Goal: Task Accomplishment & Management: Manage account settings

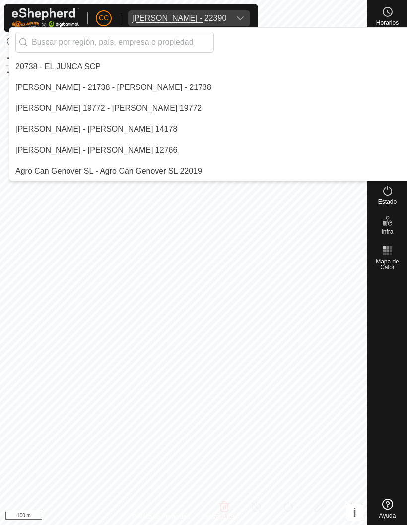
scroll to position [4841, 0]
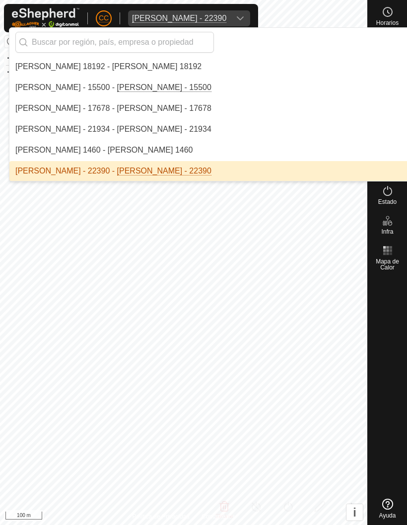
click at [154, 36] on input "text" at bounding box center [114, 42] width 199 height 21
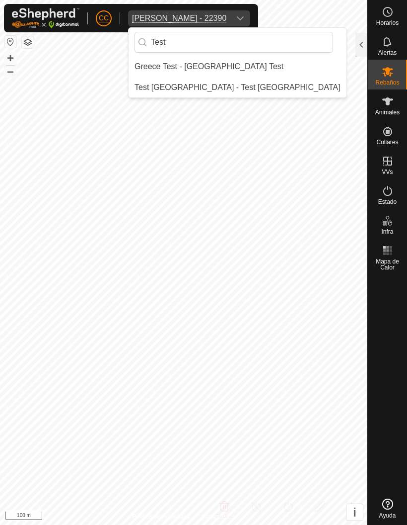
scroll to position [0, 0]
type input "Test"
click at [231, 83] on li "Test [GEOGRAPHIC_DATA] - Test [GEOGRAPHIC_DATA]" at bounding box center [238, 88] width 218 height 20
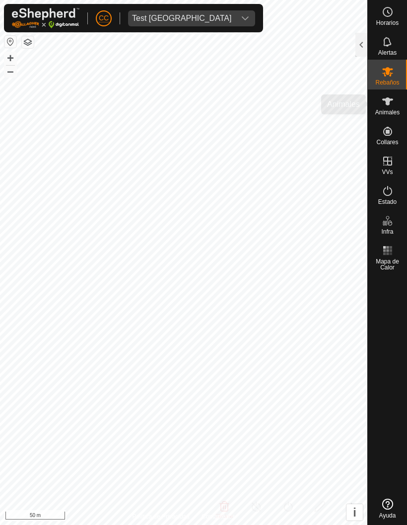
click at [394, 105] on icon at bounding box center [388, 101] width 12 height 12
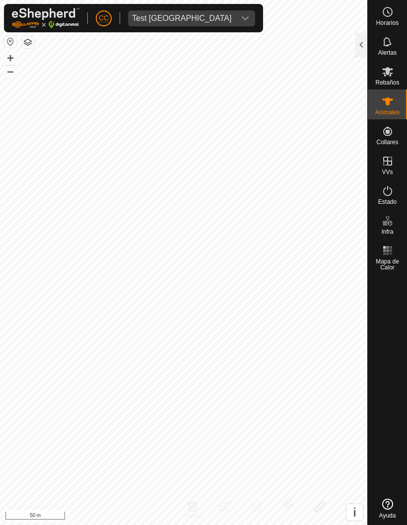
click at [391, 186] on icon at bounding box center [388, 191] width 12 height 12
click at [359, 45] on div at bounding box center [362, 45] width 12 height 24
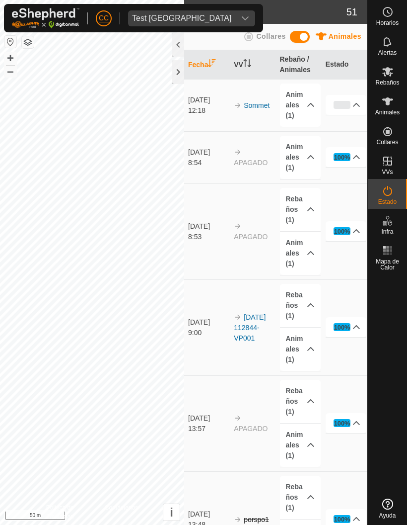
click at [350, 100] on p-accordion-header "0%" at bounding box center [346, 105] width 41 height 20
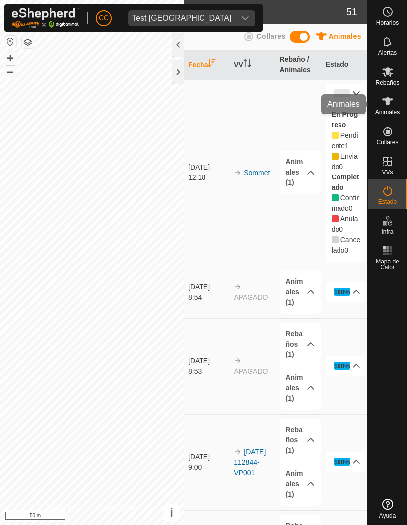
click at [389, 103] on icon at bounding box center [388, 101] width 11 height 8
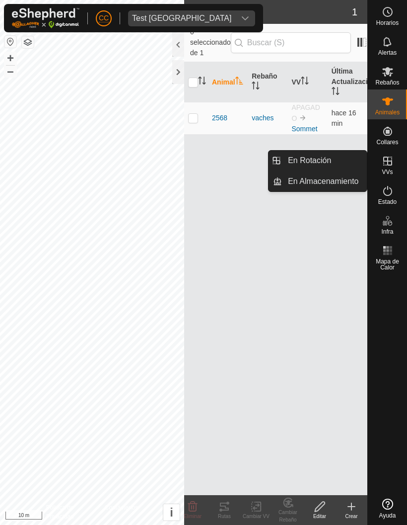
click at [336, 158] on link "En Rotación" at bounding box center [324, 161] width 85 height 20
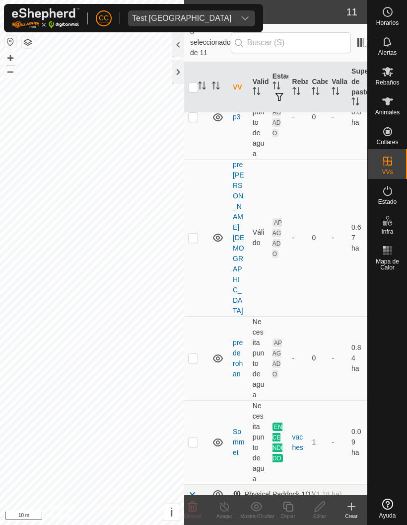
scroll to position [560, 0]
click at [196, 438] on p-checkbox at bounding box center [193, 442] width 10 height 8
checkbox input "true"
click at [291, 505] on icon at bounding box center [288, 506] width 12 height 12
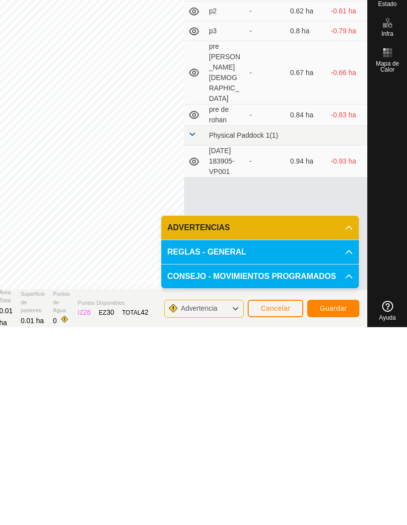
scroll to position [1, 0]
type input "Sommet2Sommet-VP001"
click at [341, 501] on span "Guardar" at bounding box center [333, 505] width 27 height 8
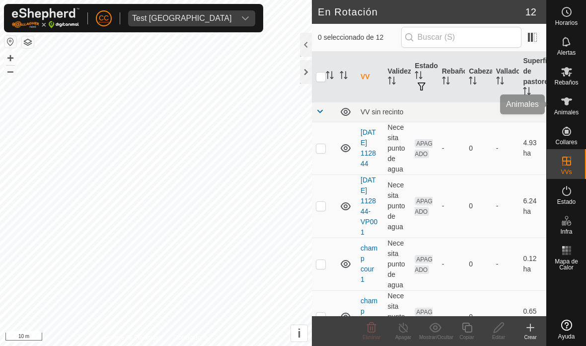
click at [407, 100] on icon at bounding box center [566, 101] width 11 height 8
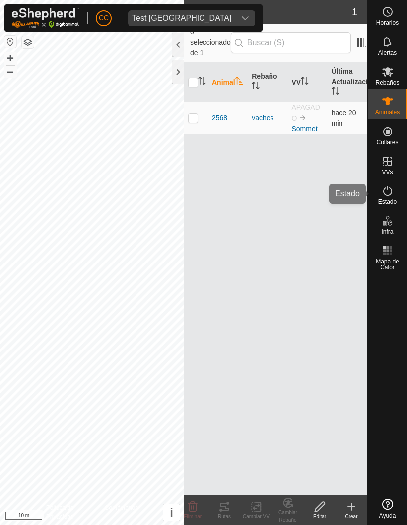
click at [392, 193] on icon at bounding box center [388, 191] width 9 height 10
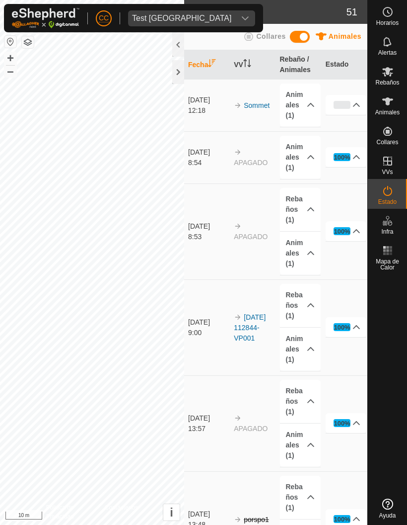
click at [349, 107] on div "0%" at bounding box center [342, 105] width 17 height 8
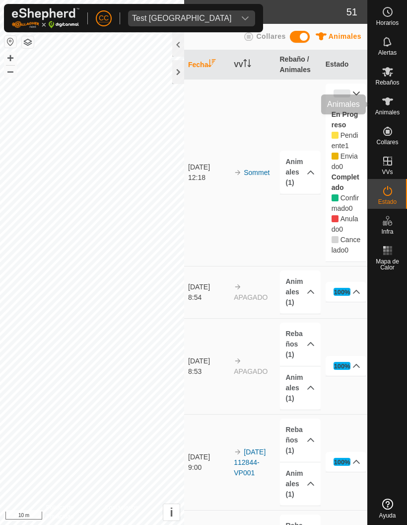
click at [392, 102] on icon at bounding box center [388, 101] width 12 height 12
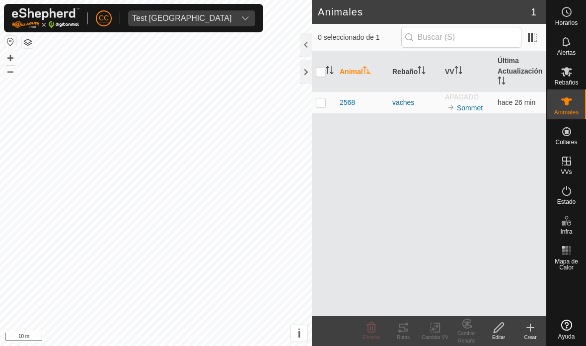
click at [335, 94] on td at bounding box center [324, 102] width 24 height 22
checkbox input "true"
click at [407, 330] on icon at bounding box center [435, 327] width 12 height 12
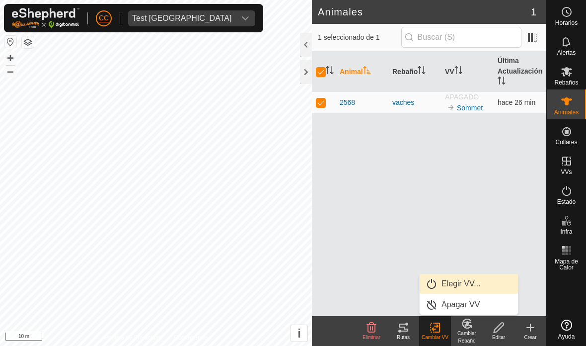
click at [407, 288] on span "Elegir VV..." at bounding box center [461, 284] width 39 height 12
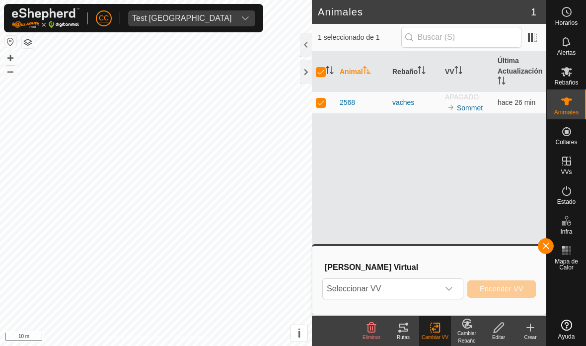
click at [407, 285] on span "Seleccionar VV" at bounding box center [381, 289] width 116 height 20
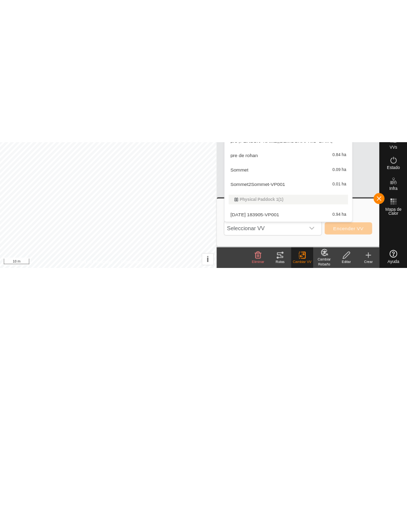
scroll to position [96, 0]
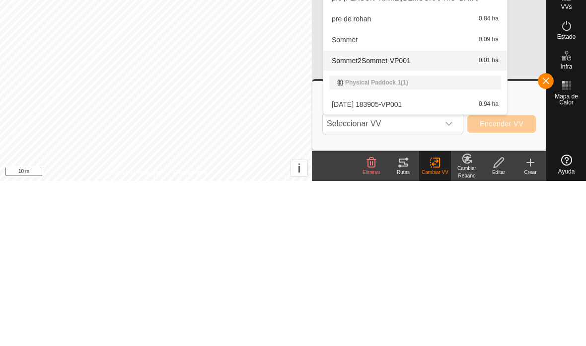
click at [380, 222] on span "Sommet2Sommet-VP001" at bounding box center [371, 225] width 79 height 7
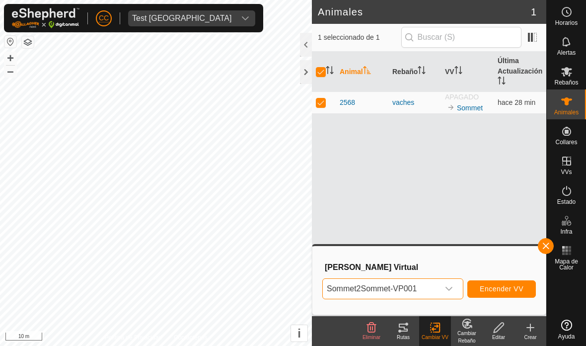
click at [407, 289] on span "Encender VV" at bounding box center [502, 289] width 44 height 8
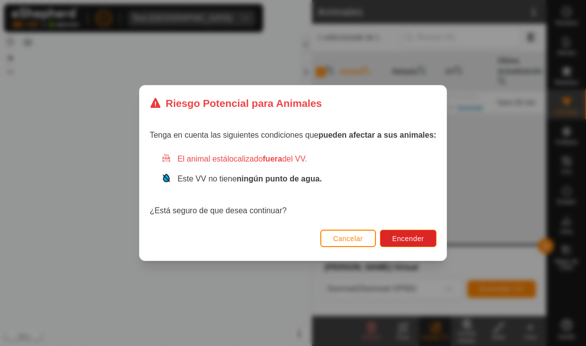
click at [407, 236] on button "Encender" at bounding box center [408, 238] width 57 height 17
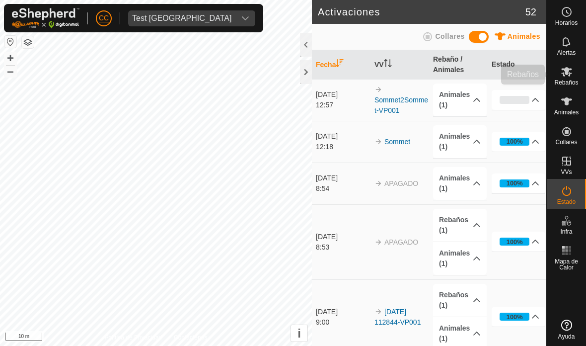
click at [407, 77] on icon at bounding box center [567, 72] width 12 height 12
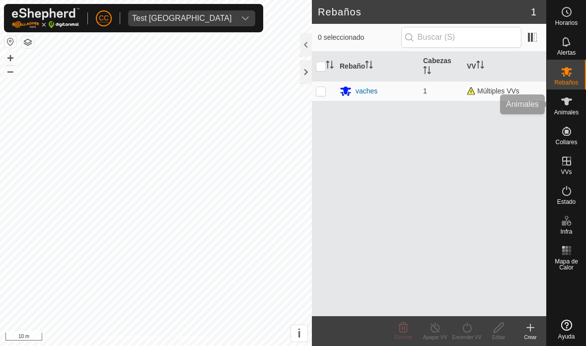
click at [407, 105] on es-animals-svg-icon at bounding box center [567, 101] width 18 height 16
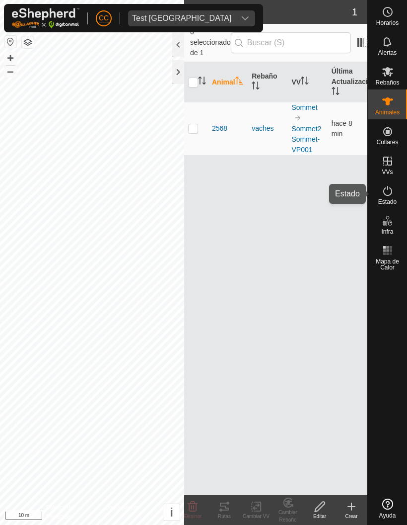
click at [394, 188] on icon at bounding box center [388, 191] width 12 height 12
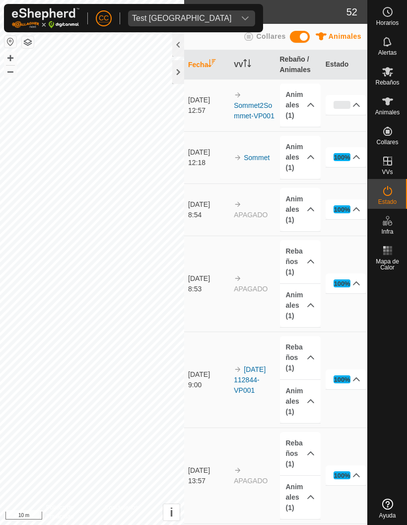
click at [345, 104] on div "0%" at bounding box center [342, 105] width 17 height 8
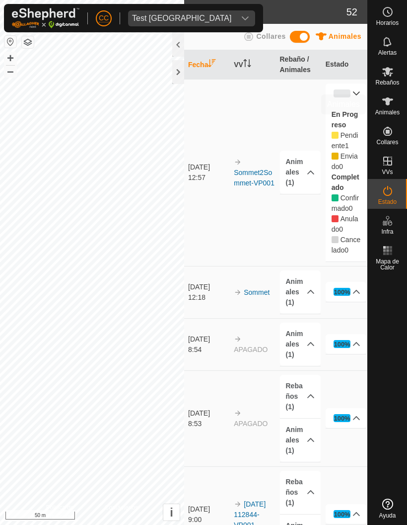
click at [387, 103] on icon at bounding box center [388, 101] width 11 height 8
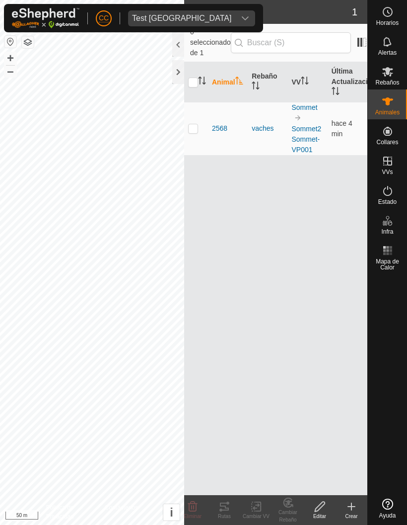
click at [174, 24] on span "Test [GEOGRAPHIC_DATA]" at bounding box center [181, 18] width 107 height 16
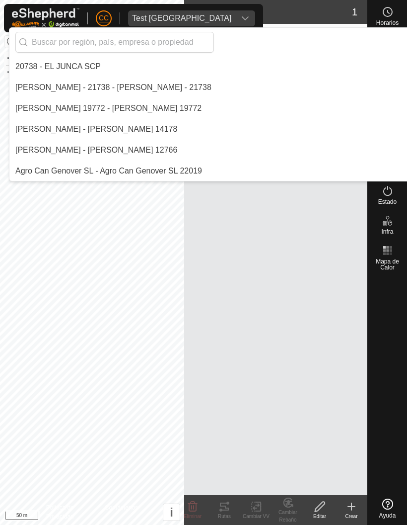
scroll to position [8222, 0]
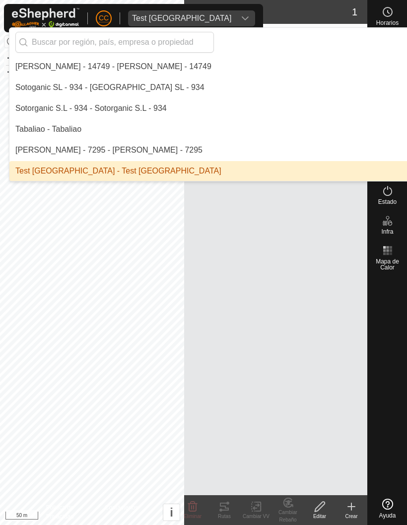
click at [135, 34] on input "text" at bounding box center [114, 42] width 199 height 21
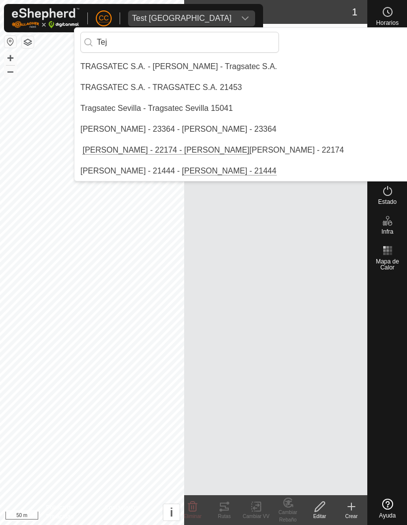
scroll to position [0, 0]
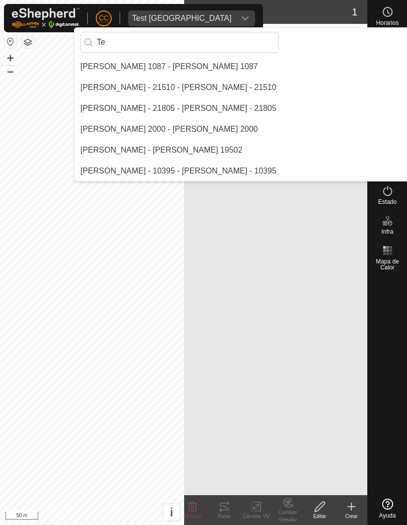
type input "T"
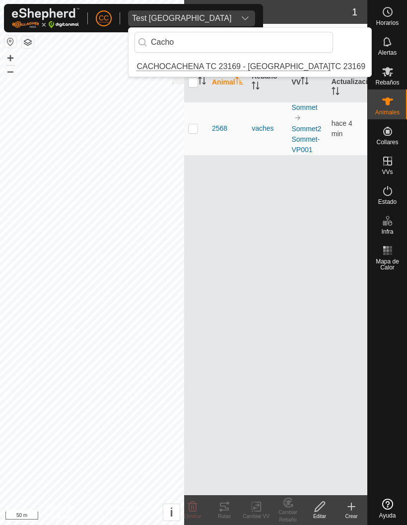
type input "Cacho"
click at [231, 59] on li "CACHOCACHENA TC 23169 - [GEOGRAPHIC_DATA] TC 23169" at bounding box center [250, 67] width 243 height 20
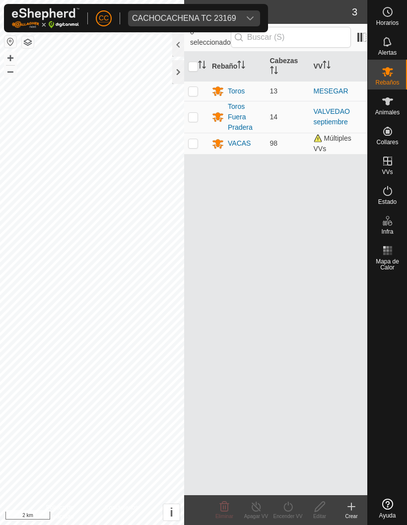
click at [175, 68] on div at bounding box center [178, 72] width 12 height 24
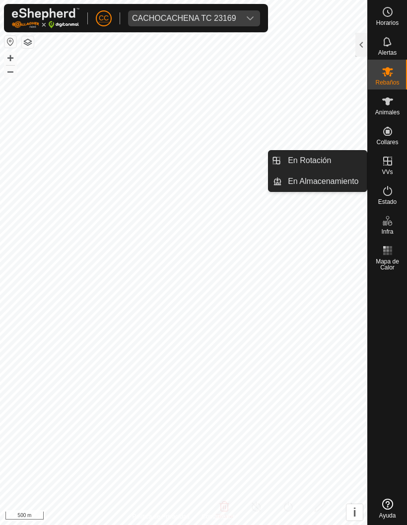
click at [321, 154] on link "En Rotación" at bounding box center [324, 161] width 85 height 20
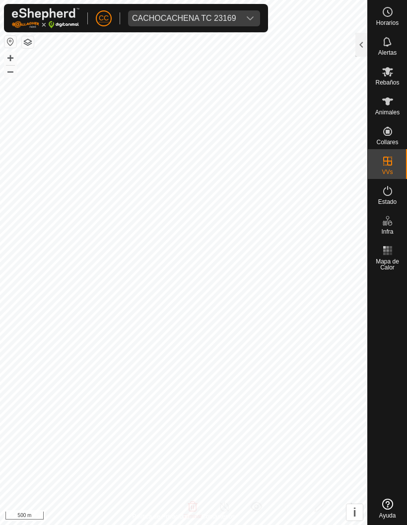
click at [356, 43] on div at bounding box center [362, 45] width 12 height 24
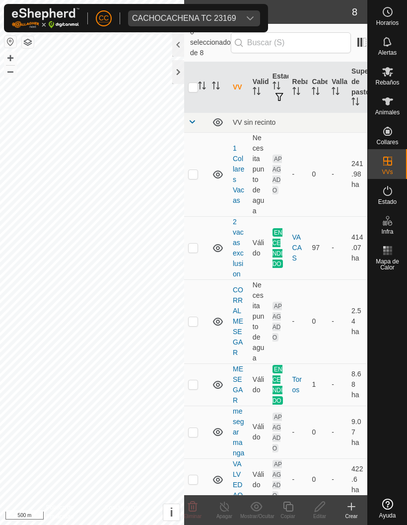
click at [352, 505] on icon at bounding box center [352, 506] width 0 height 7
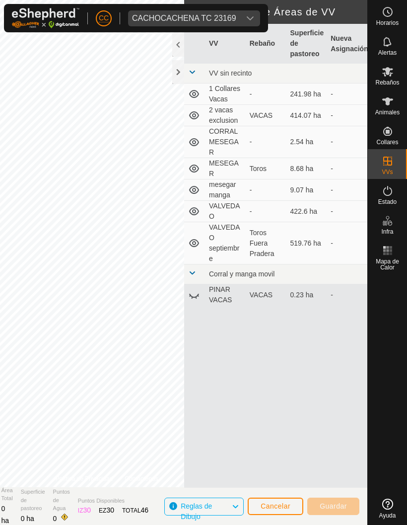
click at [178, 69] on div at bounding box center [178, 72] width 12 height 24
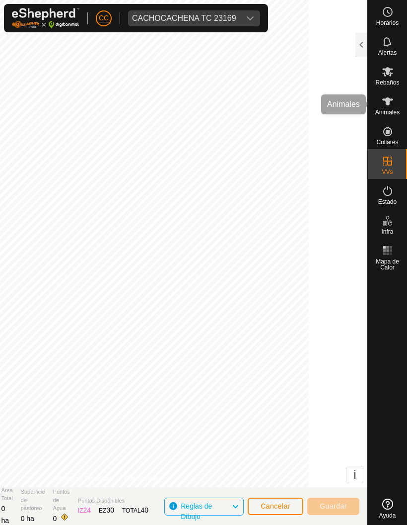
click at [385, 98] on icon at bounding box center [388, 101] width 12 height 12
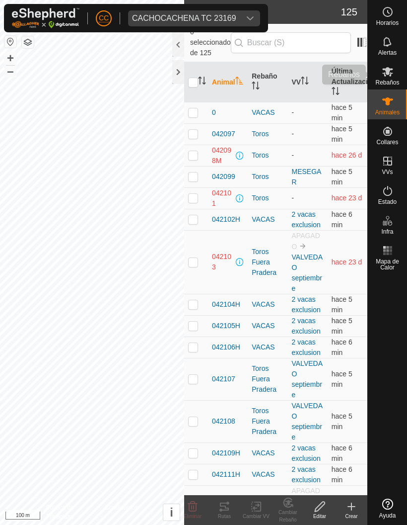
click at [389, 70] on icon at bounding box center [388, 71] width 11 height 9
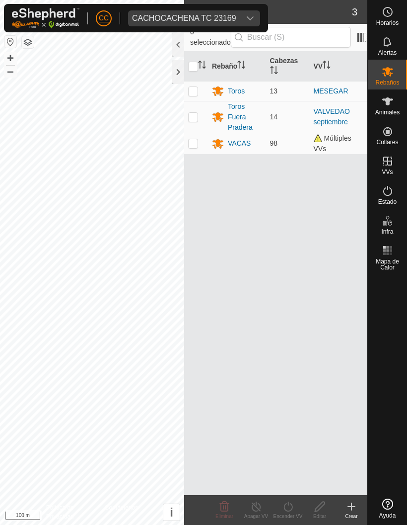
click at [192, 135] on td at bounding box center [196, 143] width 24 height 21
checkbox input "true"
click at [238, 138] on div "VACAS" at bounding box center [239, 143] width 23 height 10
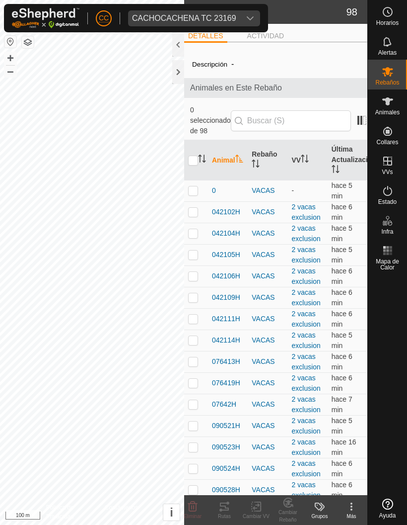
click at [185, 144] on th at bounding box center [196, 160] width 24 height 40
click at [191, 156] on input "checkbox" at bounding box center [193, 161] width 10 height 10
checkbox input "true"
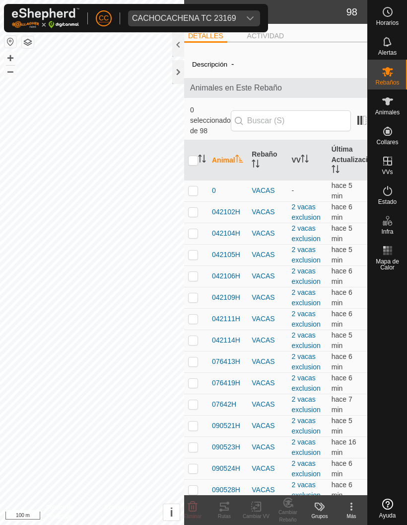
checkbox input "true"
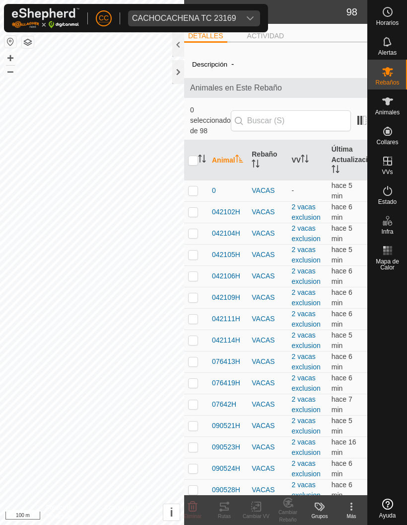
checkbox input "true"
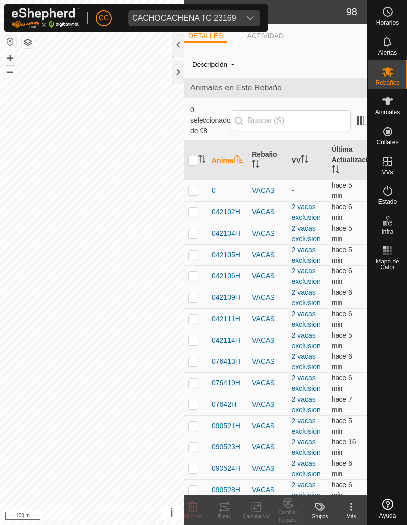
checkbox input "true"
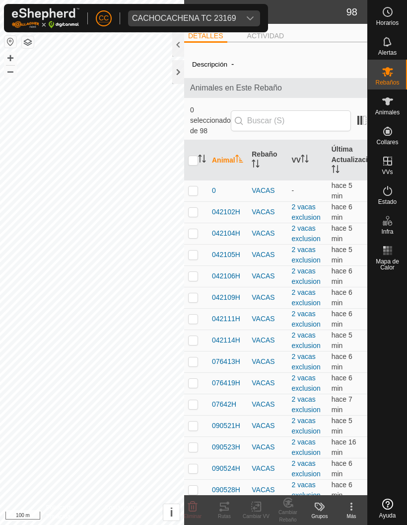
checkbox input "true"
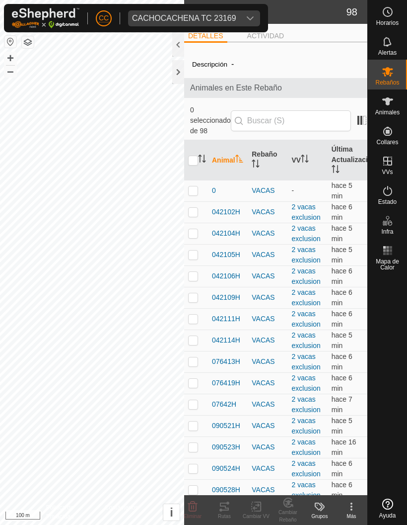
checkbox input "true"
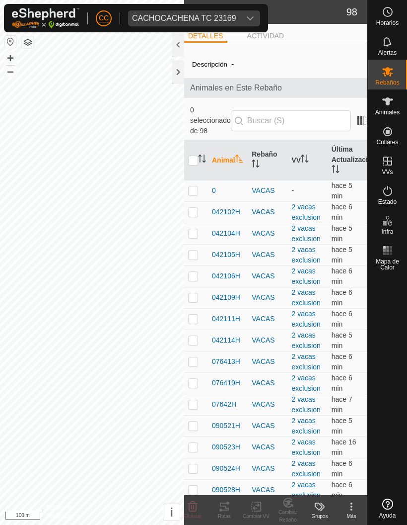
checkbox input "true"
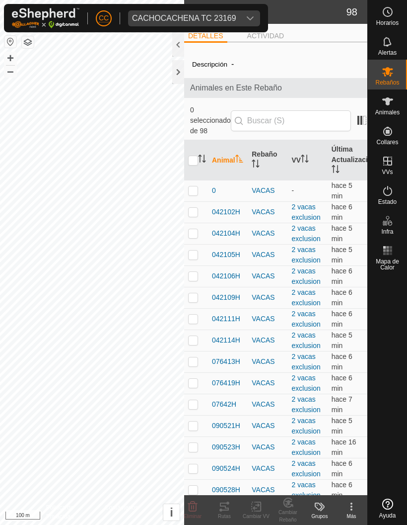
checkbox input "true"
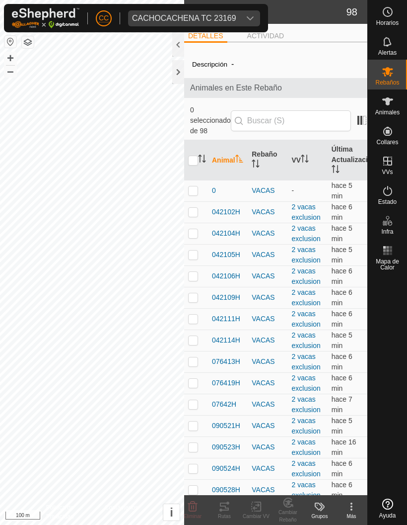
checkbox input "true"
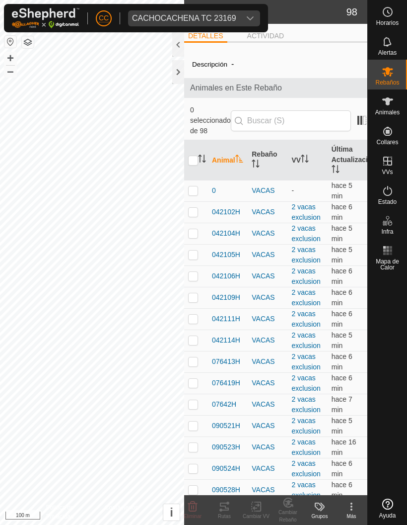
checkbox input "true"
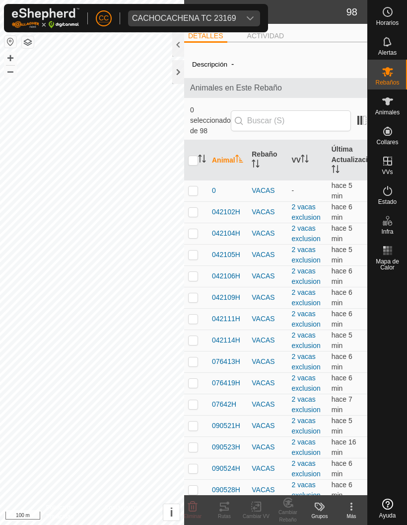
checkbox input "true"
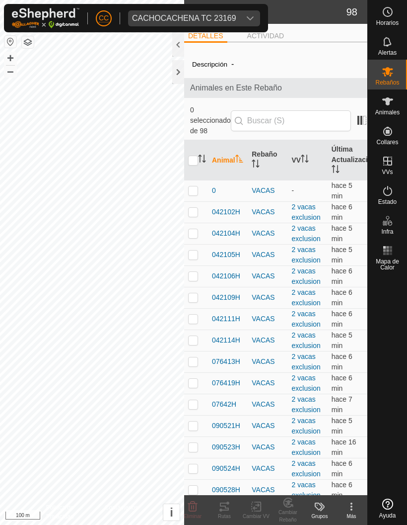
checkbox input "true"
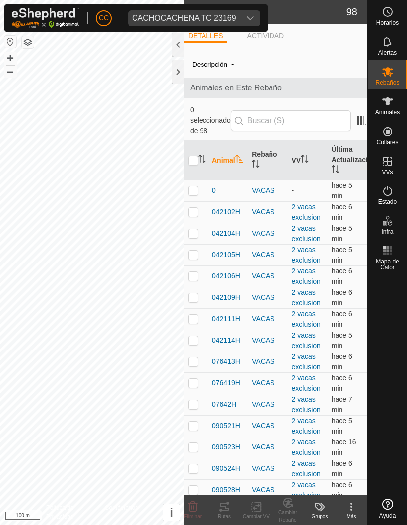
checkbox input "true"
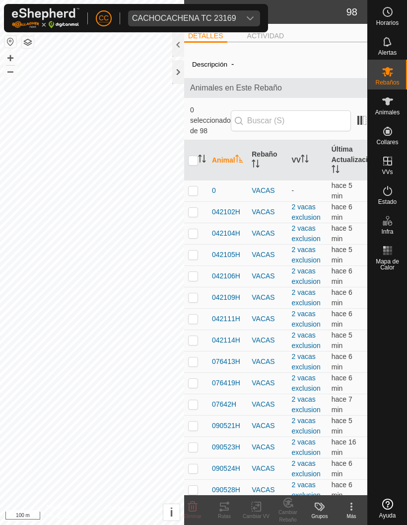
checkbox input "true"
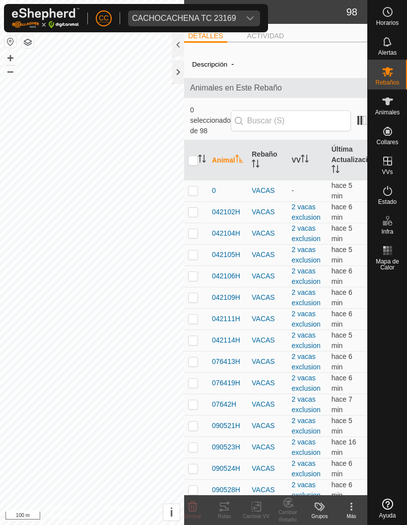
checkbox input "true"
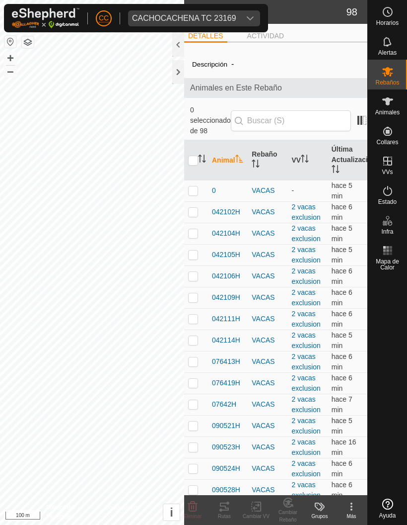
checkbox input "true"
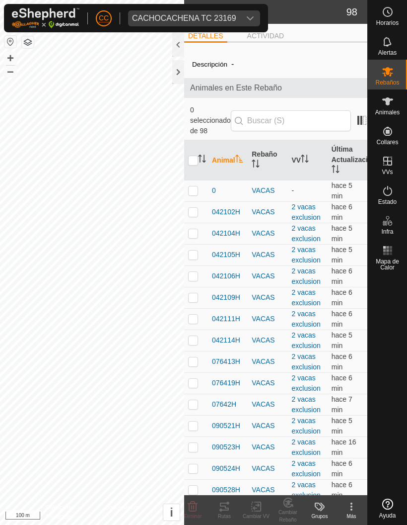
checkbox input "true"
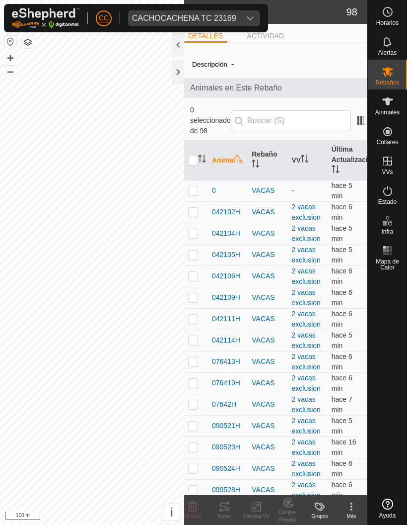
checkbox input "true"
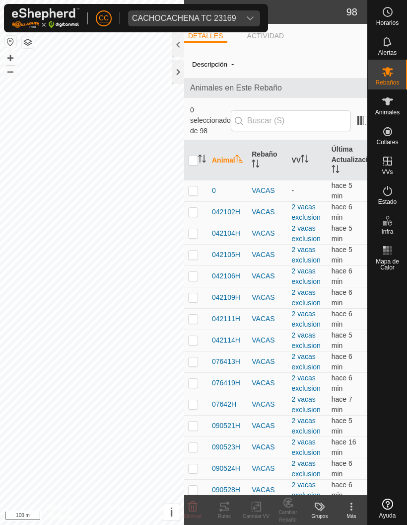
checkbox input "true"
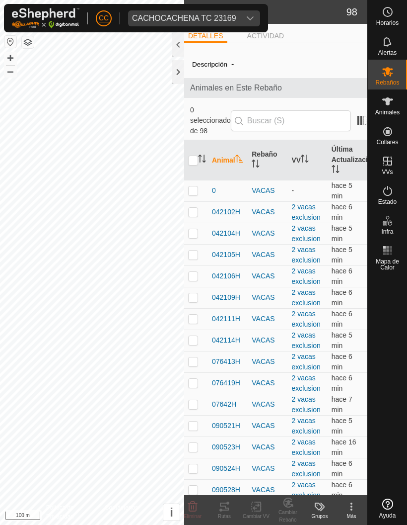
checkbox input "true"
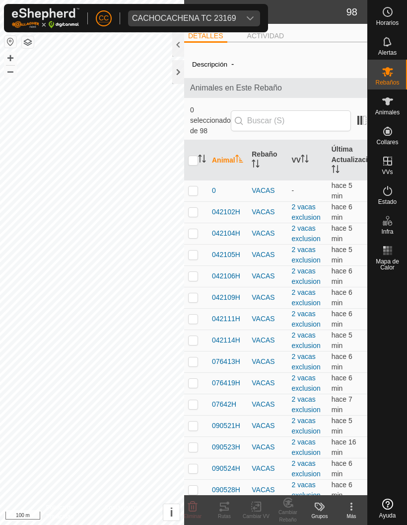
checkbox input "true"
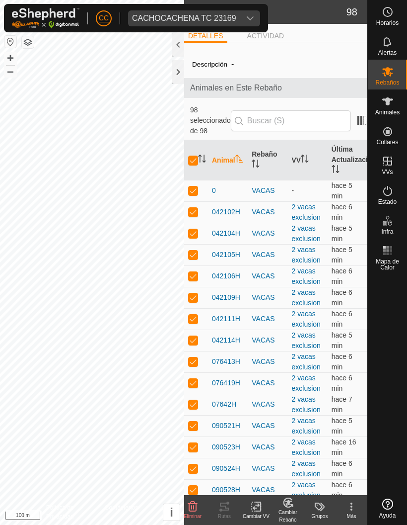
click at [256, 504] on icon at bounding box center [256, 506] width 12 height 12
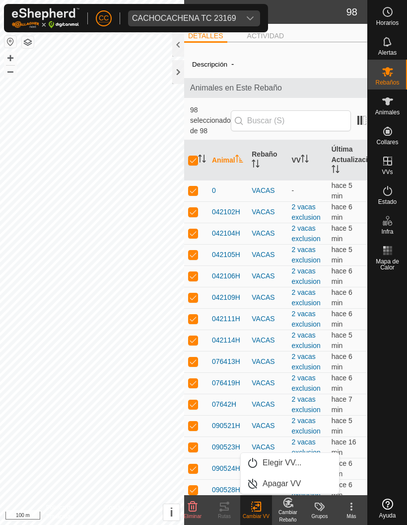
click at [295, 460] on span "Elegir VV..." at bounding box center [282, 463] width 39 height 12
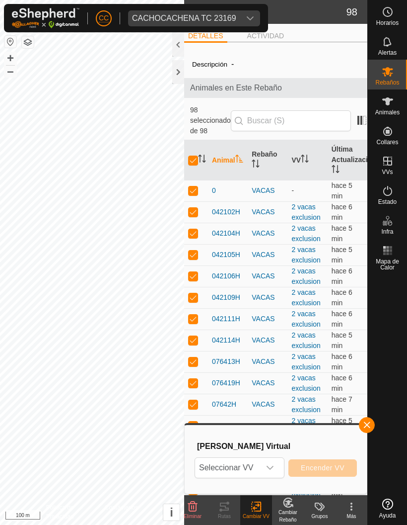
click at [267, 462] on div "dropdown trigger" at bounding box center [270, 468] width 20 height 20
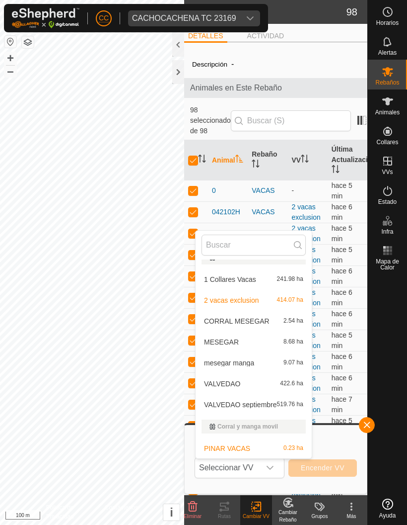
scroll to position [13, 0]
click at [389, 102] on icon at bounding box center [388, 101] width 11 height 8
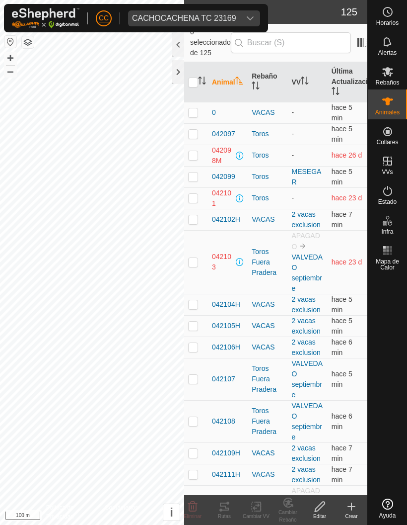
click at [192, 343] on p-checkbox at bounding box center [193, 347] width 10 height 8
checkbox input "true"
click at [253, 502] on rect at bounding box center [256, 506] width 9 height 9
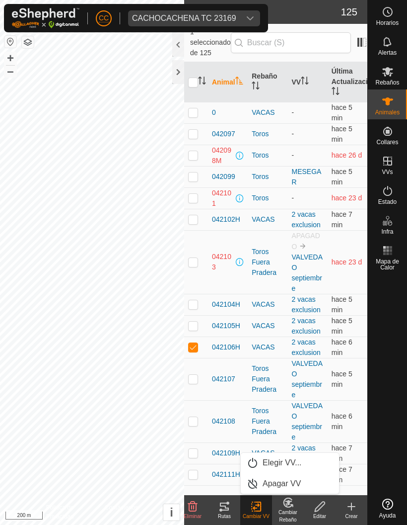
click at [281, 457] on span "Elegir VV..." at bounding box center [282, 463] width 39 height 12
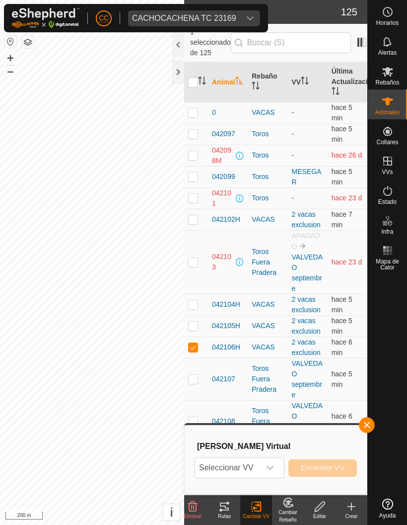
click at [260, 460] on span "Seleccionar VV" at bounding box center [227, 468] width 65 height 20
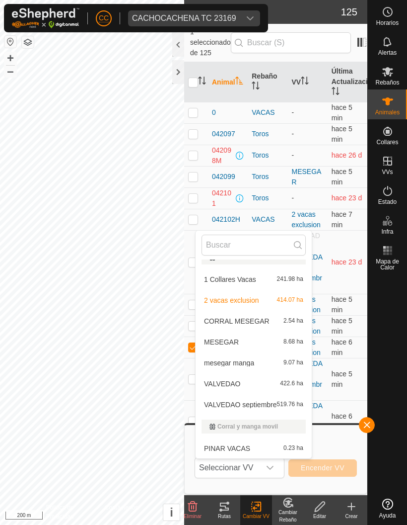
scroll to position [13, 0]
click at [245, 276] on span "1 Collares Vacas" at bounding box center [230, 279] width 52 height 7
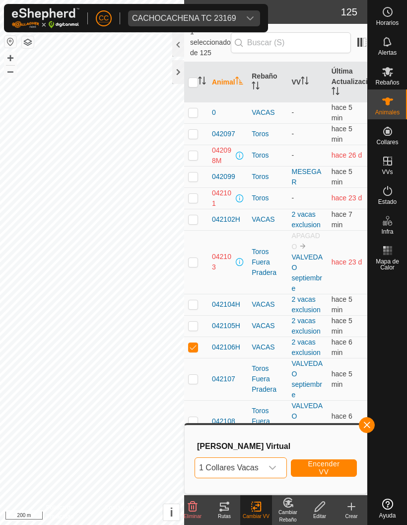
click at [246, 462] on span "1 Collares Vacas" at bounding box center [229, 468] width 68 height 20
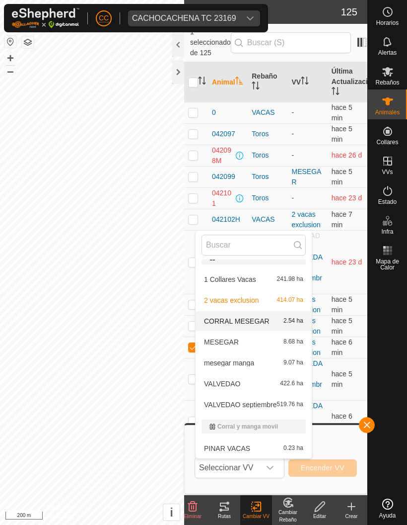
click at [242, 316] on div "CORRAL MESEGAR 2.54 ha" at bounding box center [254, 321] width 104 height 12
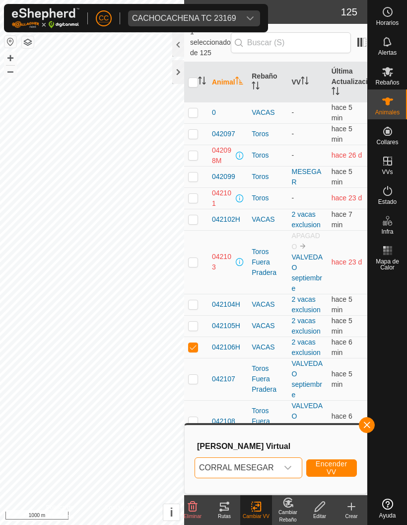
click at [368, 422] on span "button" at bounding box center [367, 425] width 8 height 8
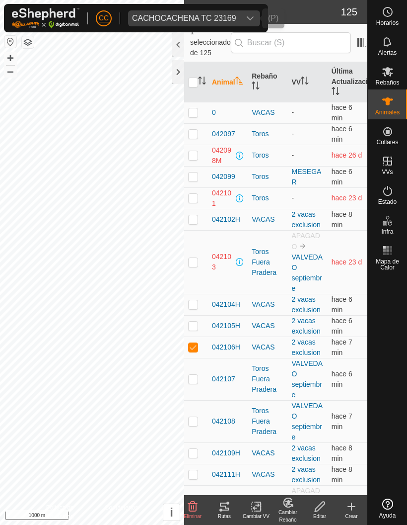
click at [248, 10] on div "dropdown trigger" at bounding box center [250, 18] width 20 height 16
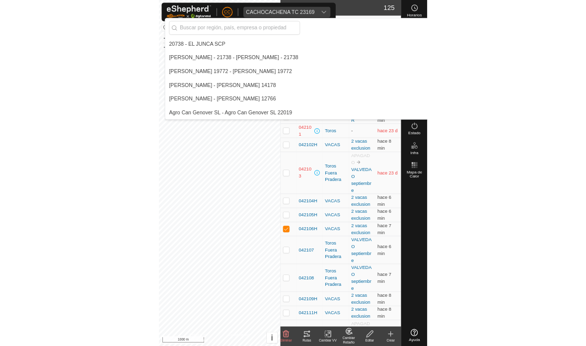
scroll to position [1544, 0]
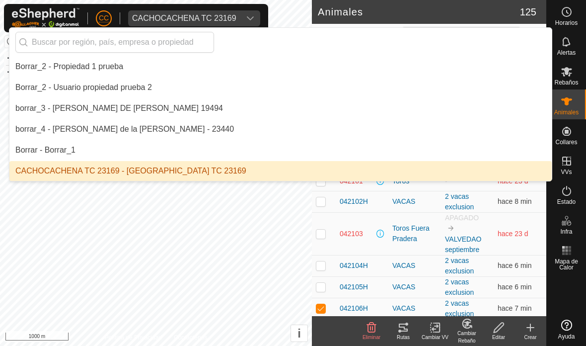
click at [246, 13] on div "dropdown trigger" at bounding box center [250, 18] width 20 height 16
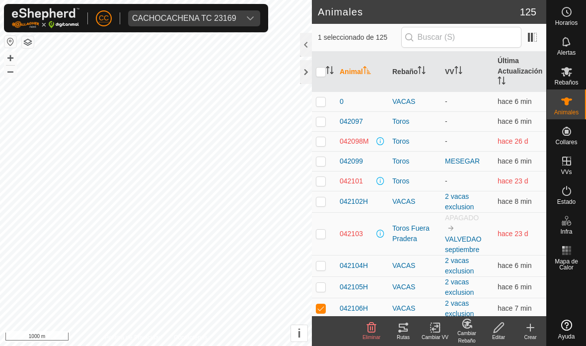
click at [243, 13] on div "dropdown trigger" at bounding box center [250, 18] width 20 height 16
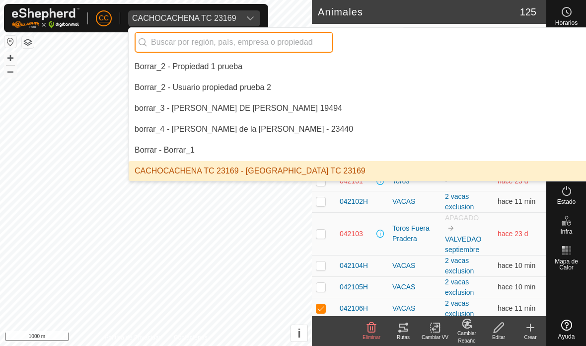
click at [248, 36] on input "text" at bounding box center [234, 42] width 199 height 21
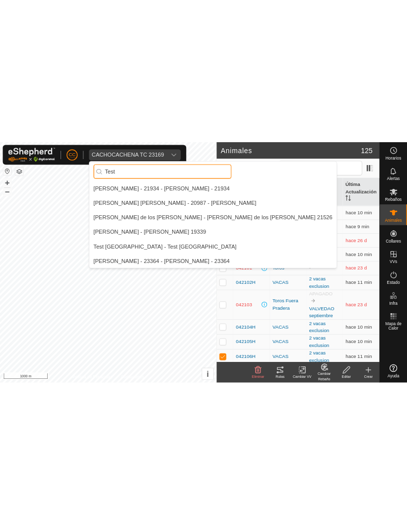
scroll to position [0, 0]
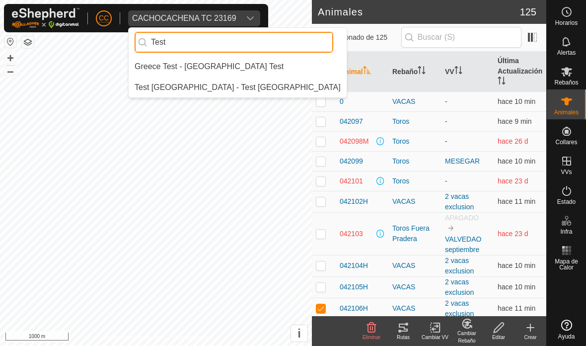
type input "Test"
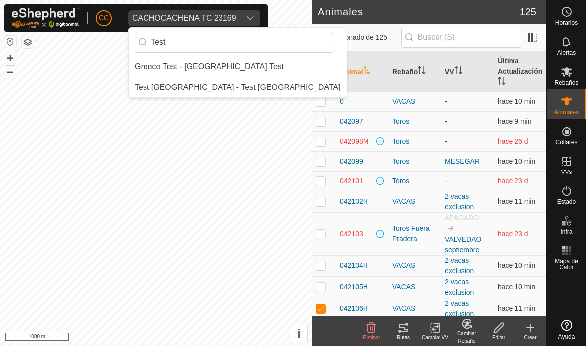
click at [212, 85] on div "Test [GEOGRAPHIC_DATA] - Test [GEOGRAPHIC_DATA]" at bounding box center [238, 87] width 206 height 12
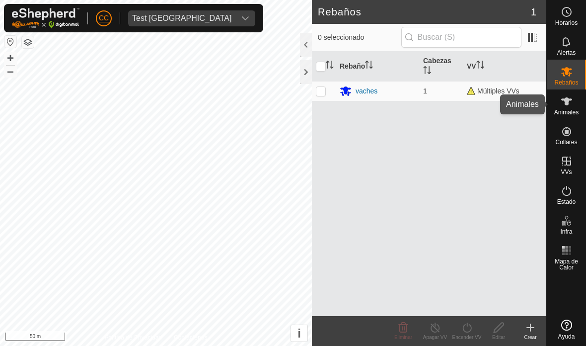
click at [407, 102] on icon at bounding box center [567, 101] width 12 height 12
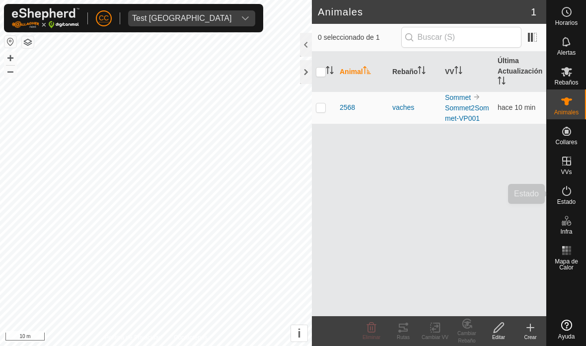
click at [407, 193] on icon at bounding box center [567, 191] width 12 height 12
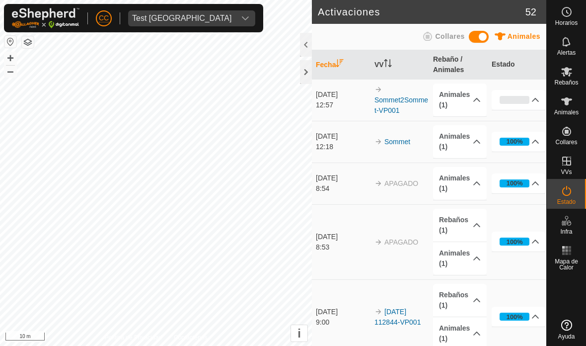
click at [407, 96] on div "0%" at bounding box center [515, 100] width 30 height 8
